Goal: Task Accomplishment & Management: Use online tool/utility

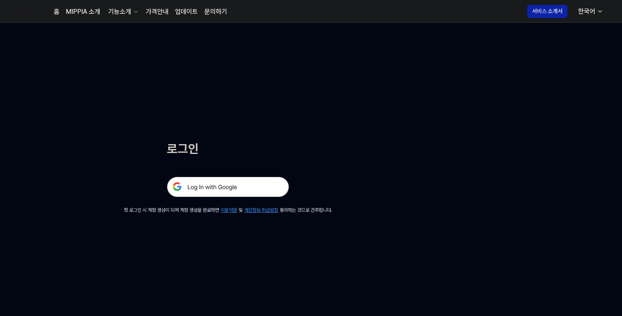
click at [230, 190] on img at bounding box center [228, 187] width 122 height 20
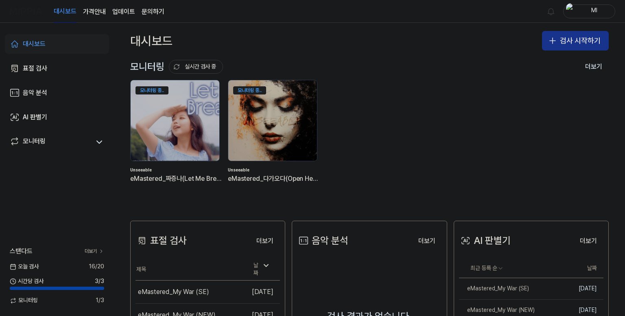
click at [565, 37] on button "검사 시작하기" at bounding box center [575, 41] width 67 height 20
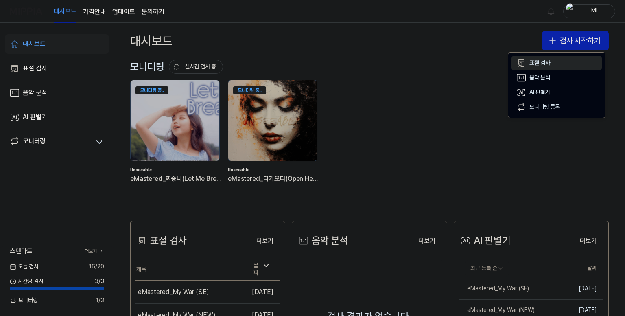
click at [536, 61] on div "표절 검사" at bounding box center [540, 63] width 21 height 8
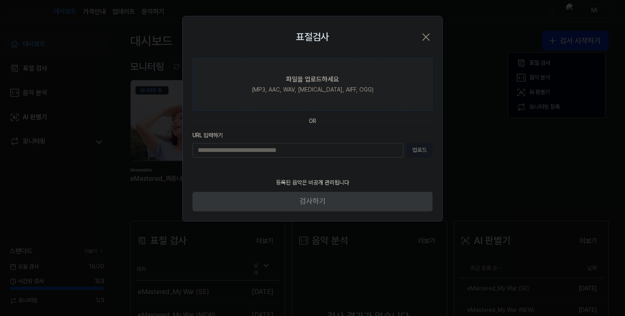
click at [307, 87] on div "(MP3, AAC, WAV, FLAC, AIFF, OGG)" at bounding box center [313, 90] width 122 height 8
click at [0, 0] on input "파일을 업로드하세요 (MP3, AAC, WAV, FLAC, AIFF, OGG)" at bounding box center [0, 0] width 0 height 0
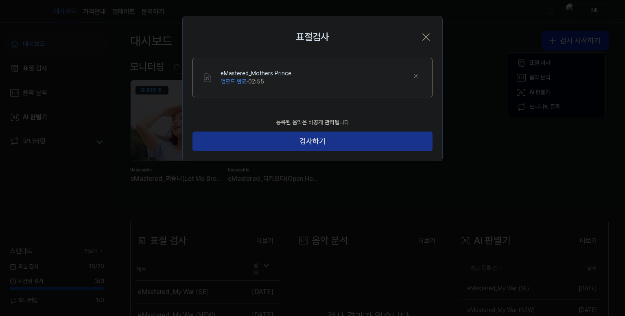
click at [306, 138] on button "검사하기" at bounding box center [313, 142] width 240 height 20
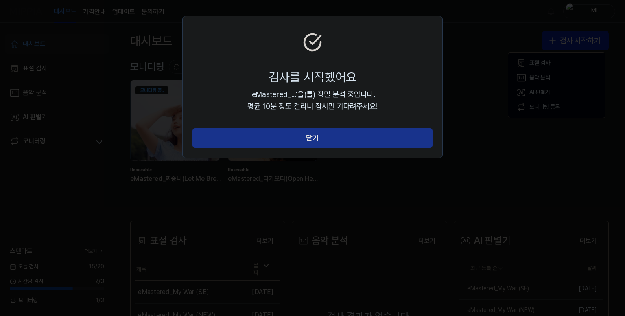
click at [306, 136] on button "닫기" at bounding box center [313, 138] width 240 height 20
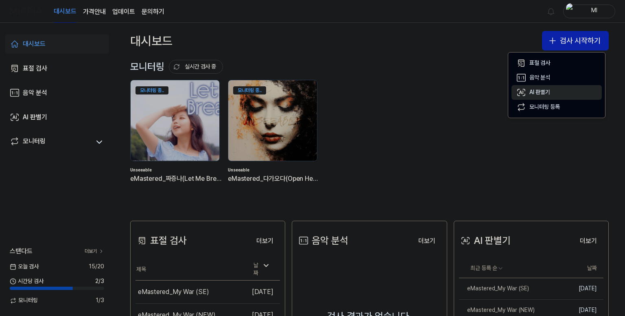
click at [535, 92] on div "AI 판별기" at bounding box center [540, 92] width 21 height 8
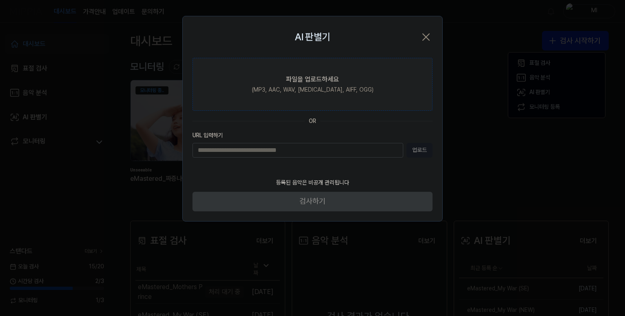
click at [297, 86] on div "(MP3, AAC, WAV, FLAC, AIFF, OGG)" at bounding box center [313, 90] width 122 height 8
click at [0, 0] on input "파일을 업로드하세요 (MP3, AAC, WAV, FLAC, AIFF, OGG)" at bounding box center [0, 0] width 0 height 0
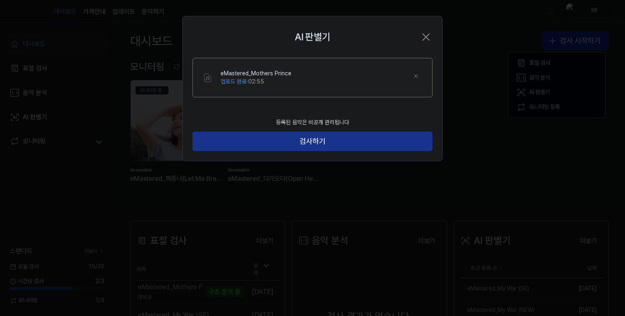
click at [358, 141] on button "검사하기" at bounding box center [313, 142] width 240 height 20
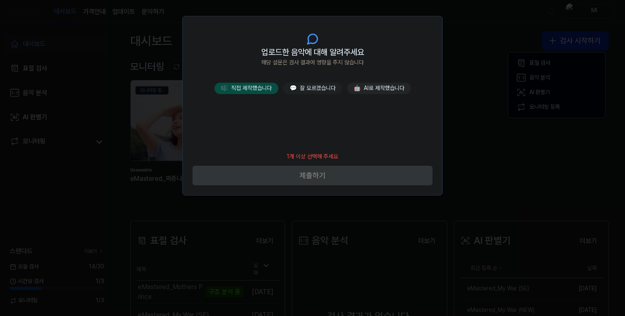
click at [256, 90] on button "🎼 직접 제작했습니다" at bounding box center [247, 88] width 64 height 11
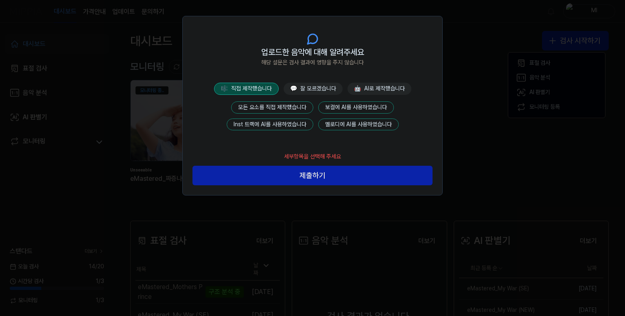
drag, startPoint x: 276, startPoint y: 105, endPoint x: 279, endPoint y: 108, distance: 4.9
click at [276, 105] on button "모든 요소를 직접 제작했습니다" at bounding box center [272, 107] width 82 height 12
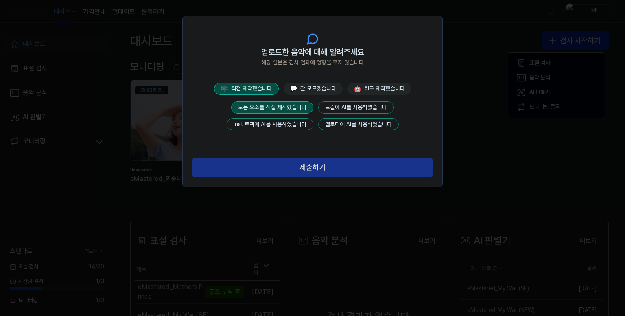
click at [309, 167] on button "제출하기" at bounding box center [313, 168] width 240 height 20
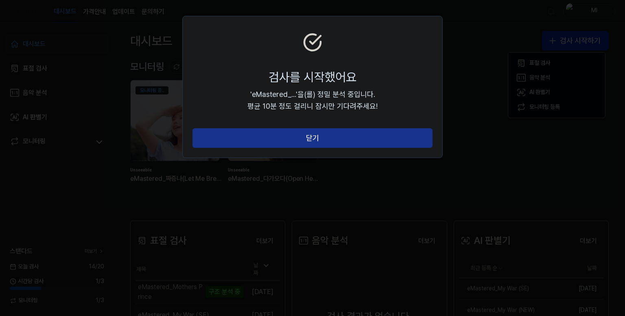
click at [322, 140] on button "닫기" at bounding box center [313, 138] width 240 height 20
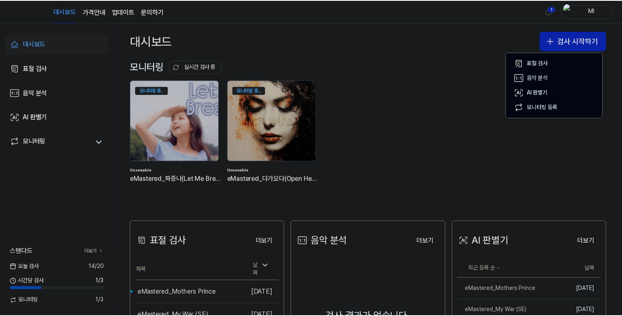
scroll to position [81, 0]
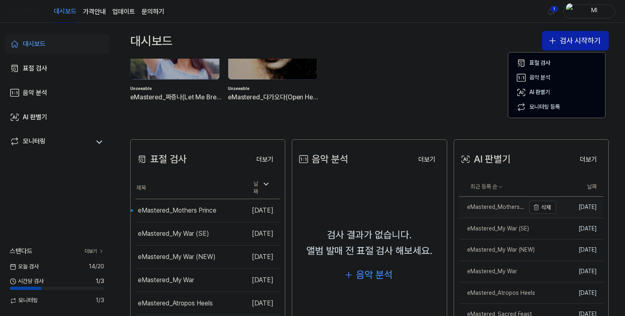
click at [486, 205] on div "eMastered_Mothers Prince" at bounding box center [492, 207] width 66 height 8
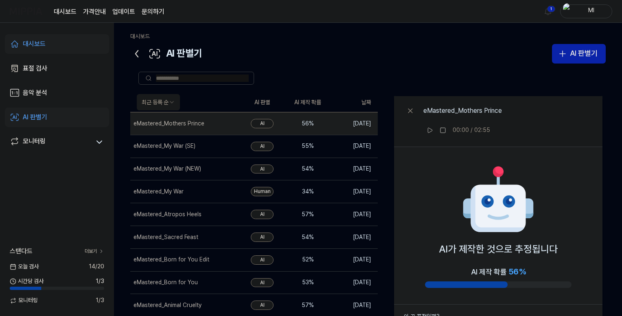
click at [138, 55] on icon at bounding box center [136, 53] width 13 height 13
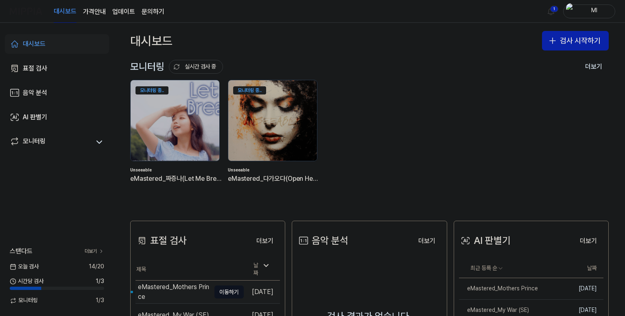
click at [168, 287] on div "eMastered_Mothers Prince" at bounding box center [174, 292] width 72 height 20
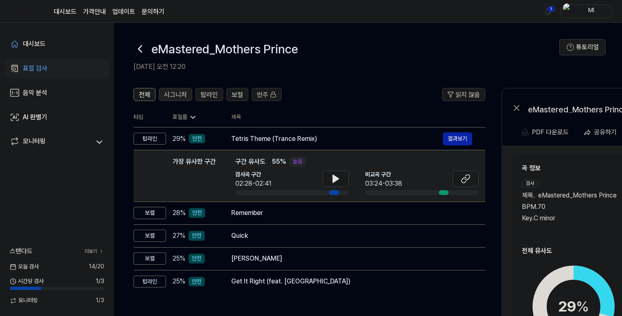
click at [180, 94] on span "시그니처" at bounding box center [175, 95] width 23 height 10
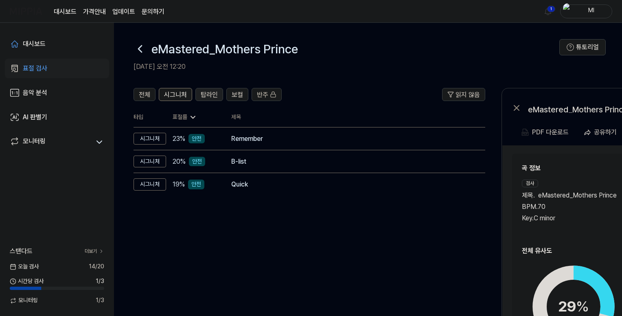
click at [207, 97] on span "탑라인" at bounding box center [209, 95] width 17 height 10
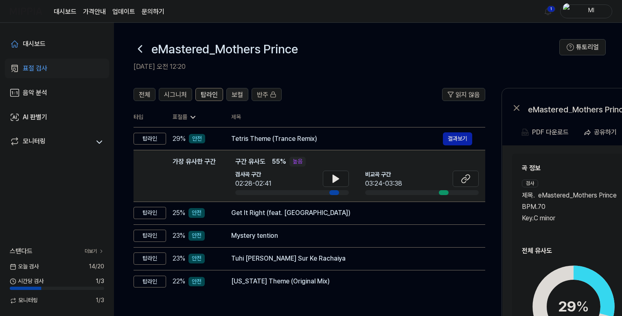
click at [236, 96] on span "보컬" at bounding box center [237, 95] width 11 height 10
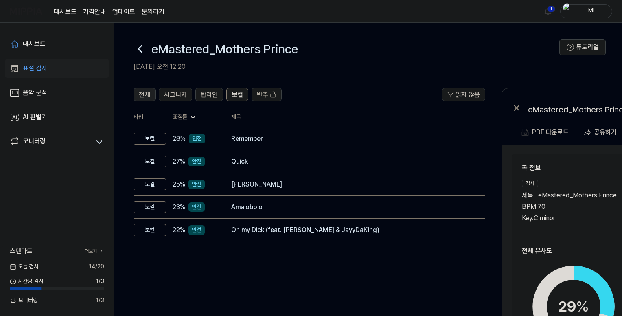
click at [151, 93] on button "전체" at bounding box center [145, 94] width 22 height 13
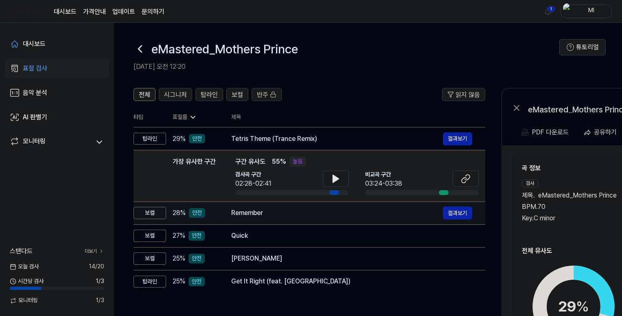
click at [285, 215] on div "Remember" at bounding box center [337, 213] width 212 height 10
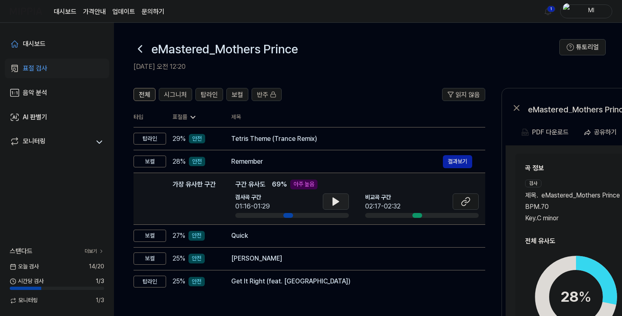
click at [333, 200] on icon at bounding box center [336, 201] width 6 height 7
click at [337, 201] on icon at bounding box center [338, 201] width 2 height 7
click at [465, 201] on icon at bounding box center [466, 202] width 10 height 10
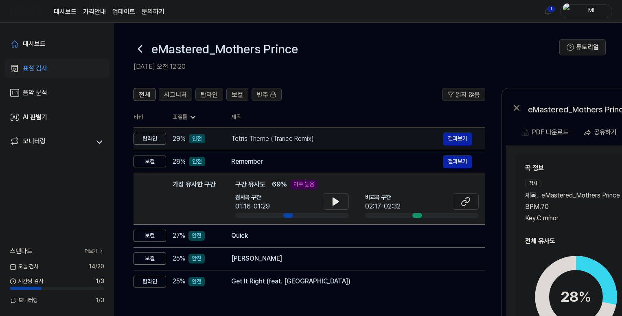
click at [283, 138] on div "Tetris Theme (Trance Remix)" at bounding box center [337, 139] width 212 height 10
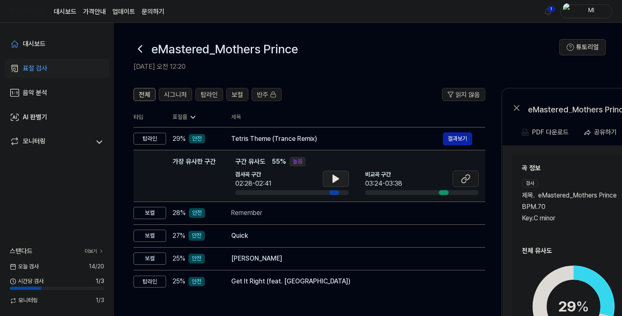
click at [335, 180] on icon at bounding box center [336, 178] width 6 height 7
drag, startPoint x: 335, startPoint y: 178, endPoint x: 434, endPoint y: 178, distance: 98.9
click at [335, 178] on icon at bounding box center [336, 179] width 10 height 10
click at [460, 178] on button at bounding box center [466, 179] width 26 height 16
